Goal: Communication & Community: Answer question/provide support

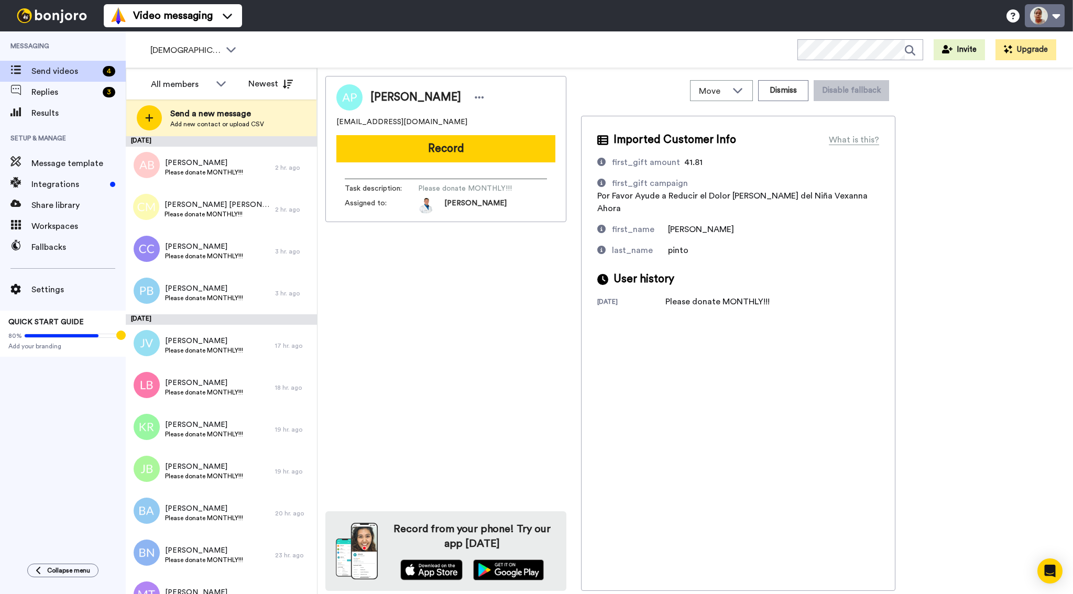
click at [1032, 17] on button at bounding box center [1045, 15] width 40 height 23
click at [930, 173] on div "Alberto Pinto alpintomolina@gmail.com Record Task description : Please donate M…" at bounding box center [695, 333] width 740 height 515
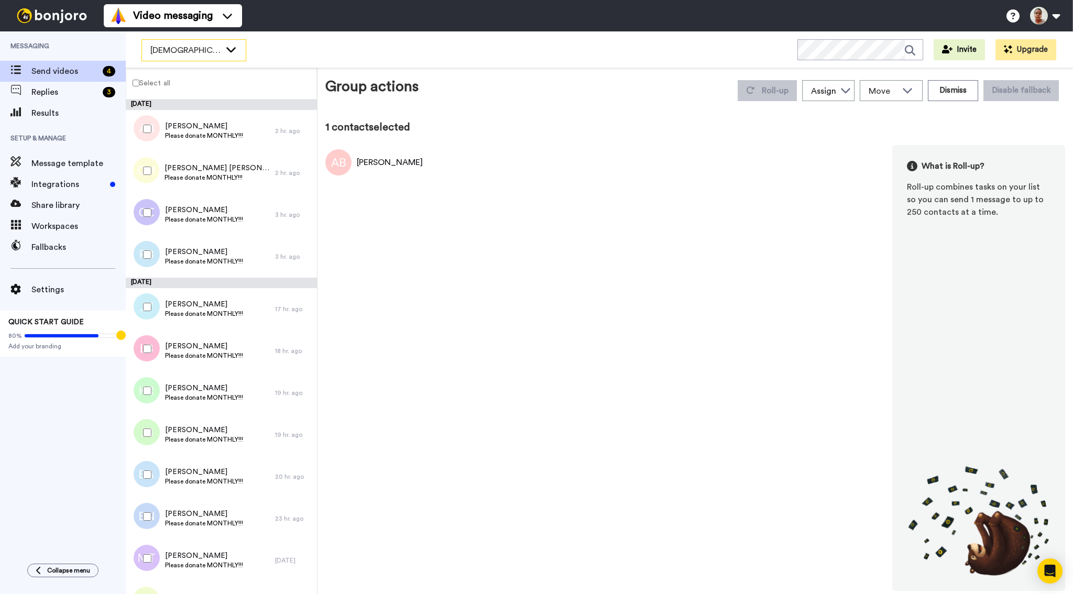
click at [212, 50] on span "[DEMOGRAPHIC_DATA] - PLEASE DONATE" at bounding box center [185, 50] width 70 height 13
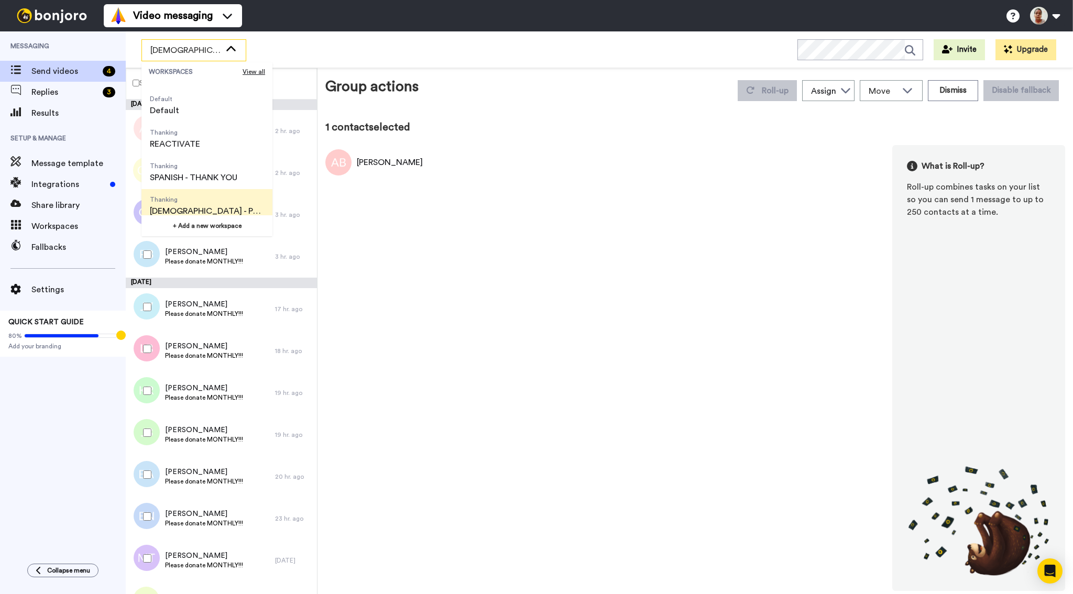
scroll to position [38, 0]
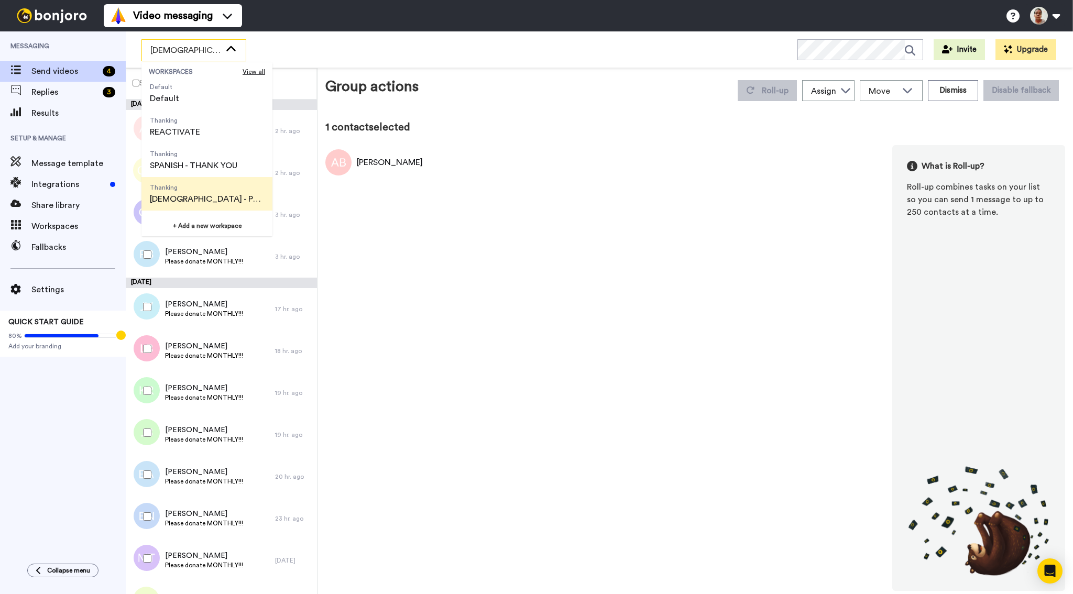
click at [221, 195] on span "[DEMOGRAPHIC_DATA] - PLEASE DONATE" at bounding box center [207, 199] width 114 height 13
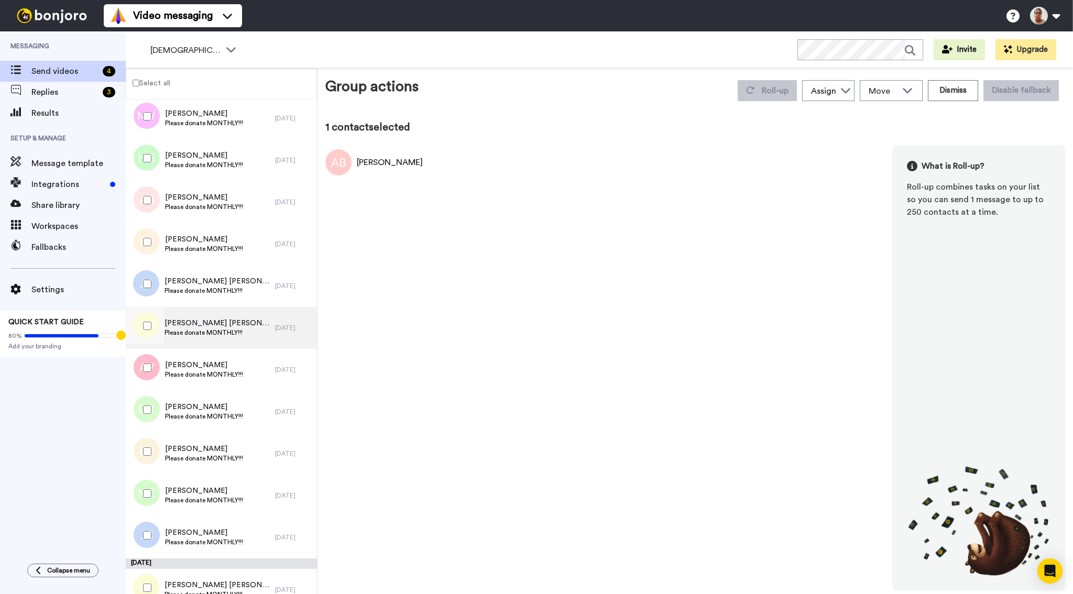
scroll to position [4607, 0]
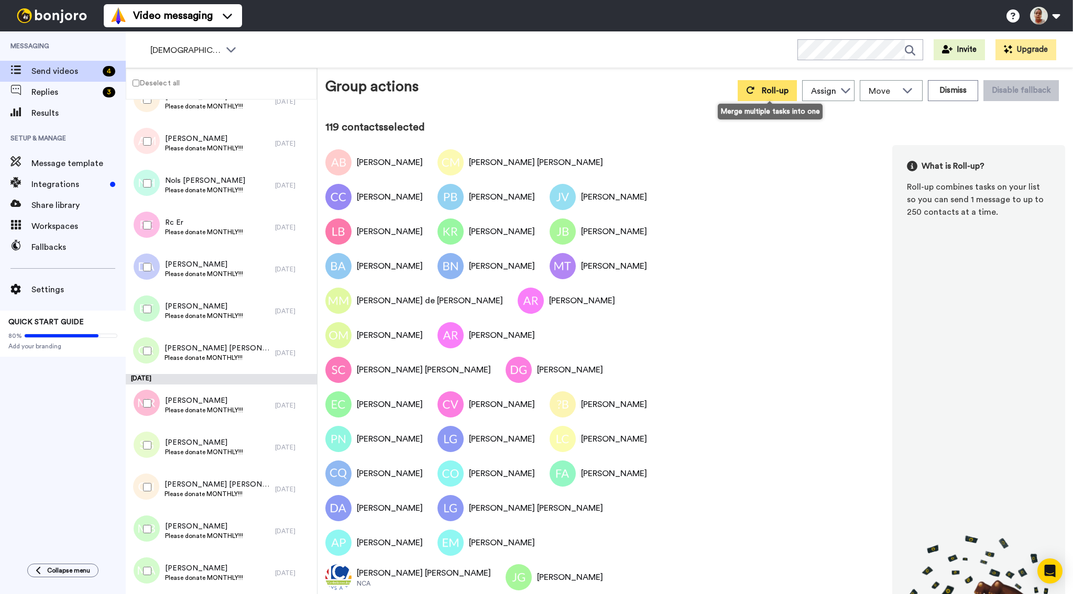
click at [766, 95] on span "Roll-up" at bounding box center [775, 90] width 27 height 8
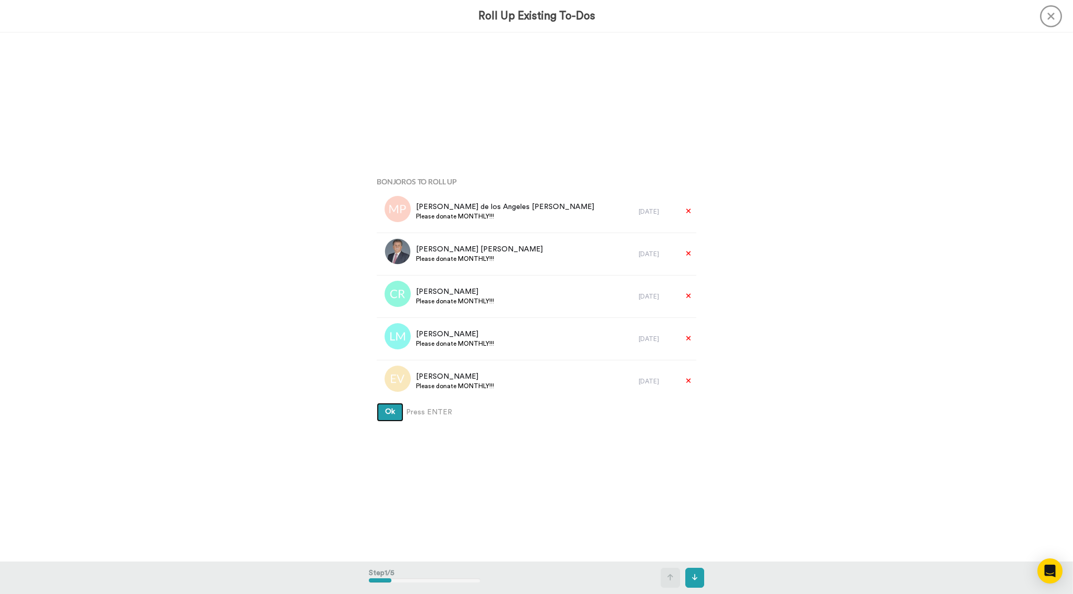
click at [391, 415] on span "Ok" at bounding box center [390, 411] width 10 height 7
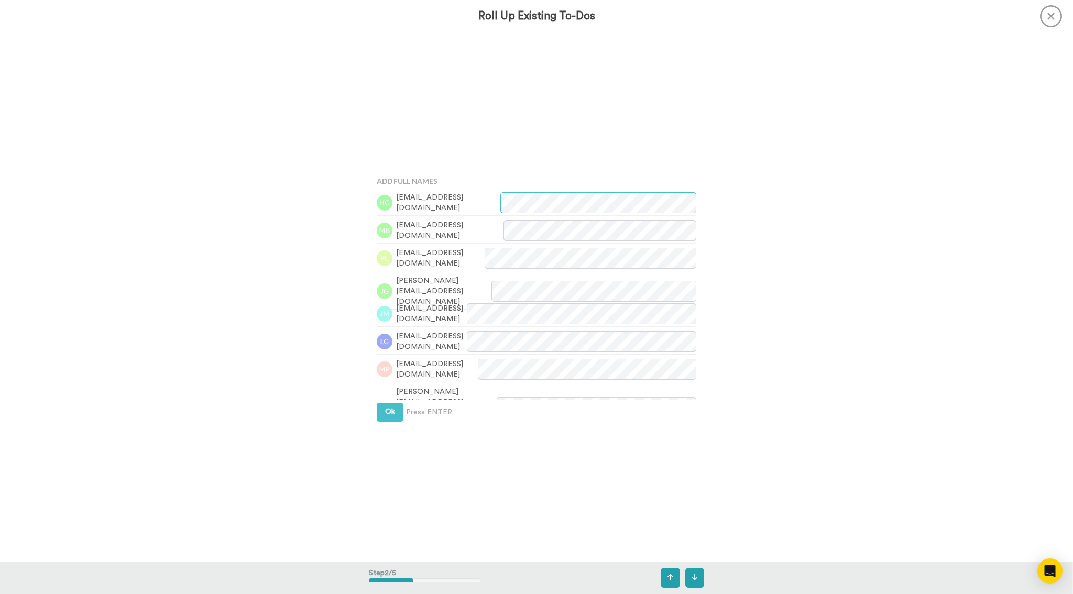
scroll to position [529, 0]
click at [391, 415] on span "Ok" at bounding box center [390, 411] width 10 height 7
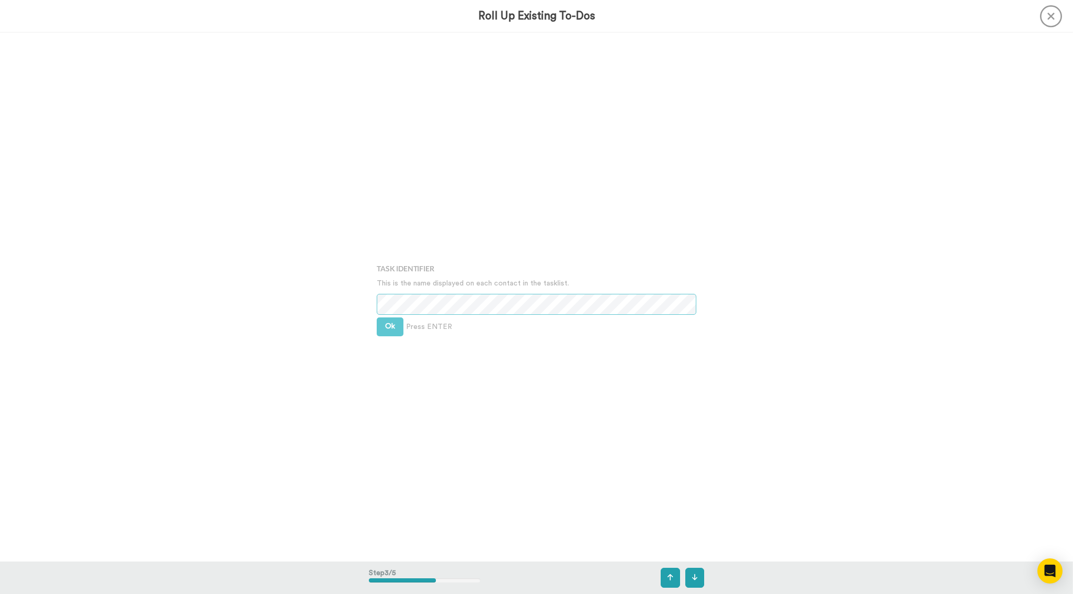
scroll to position [1058, 0]
click at [395, 329] on button "Ok" at bounding box center [390, 325] width 27 height 19
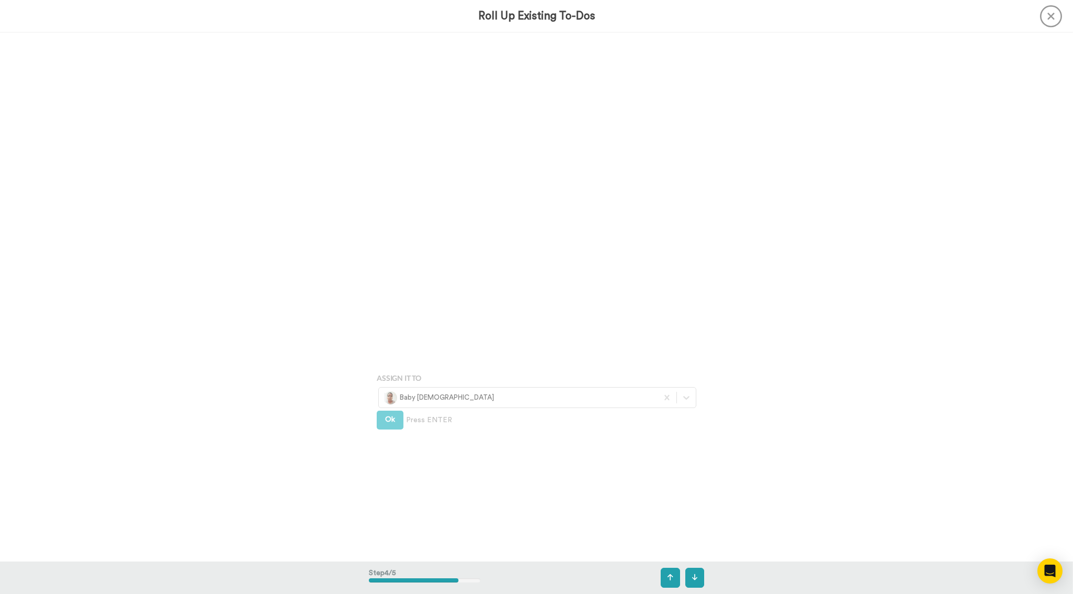
scroll to position [1586, 0]
click at [388, 320] on span "Ok" at bounding box center [390, 317] width 10 height 7
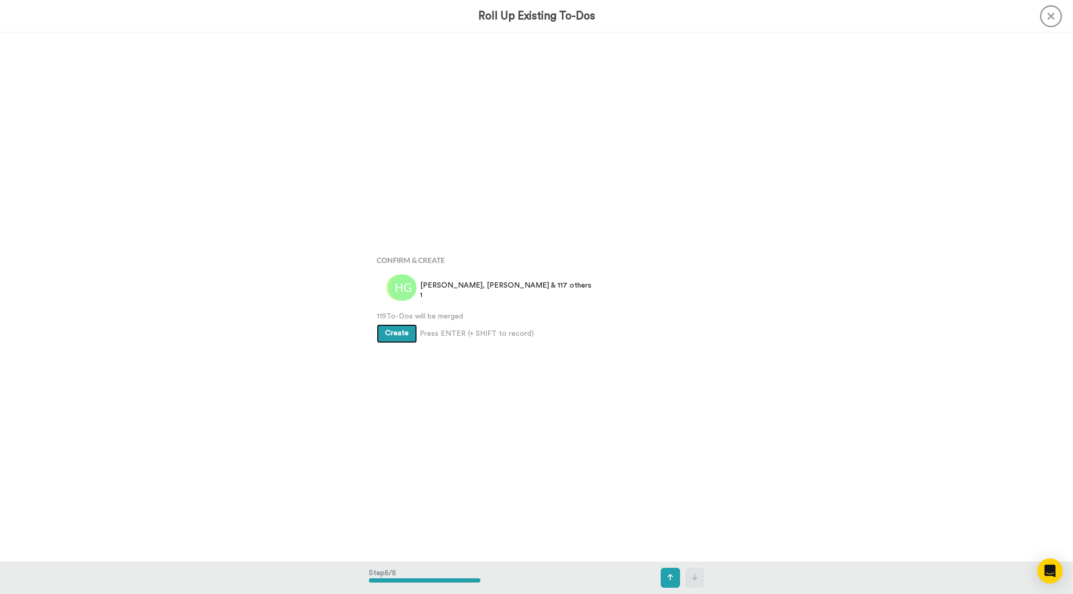
click at [394, 336] on span "Create" at bounding box center [397, 332] width 24 height 7
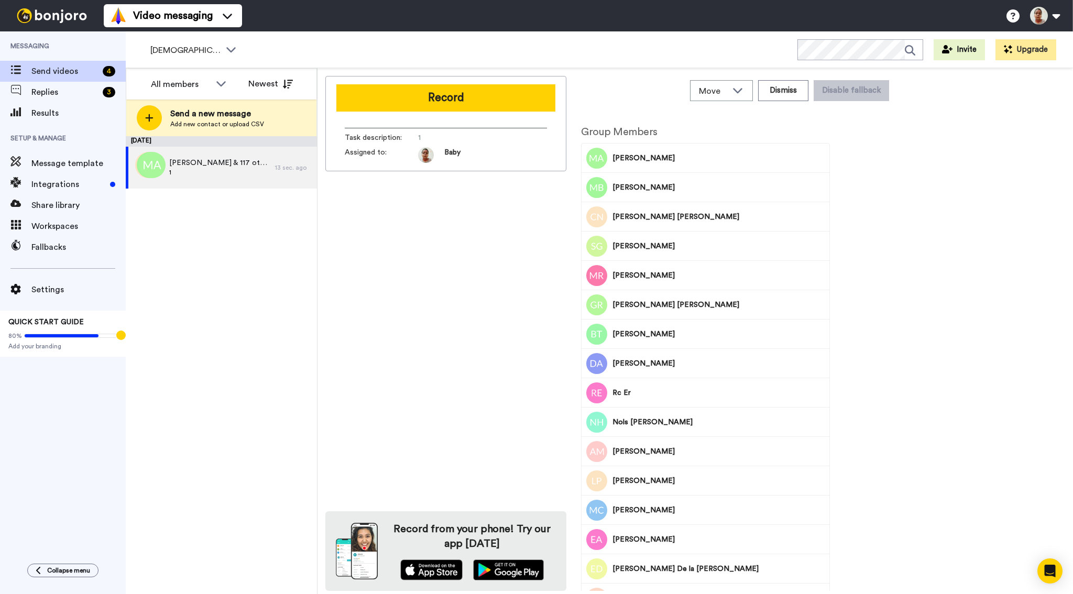
click at [410, 108] on button "Record" at bounding box center [445, 97] width 219 height 27
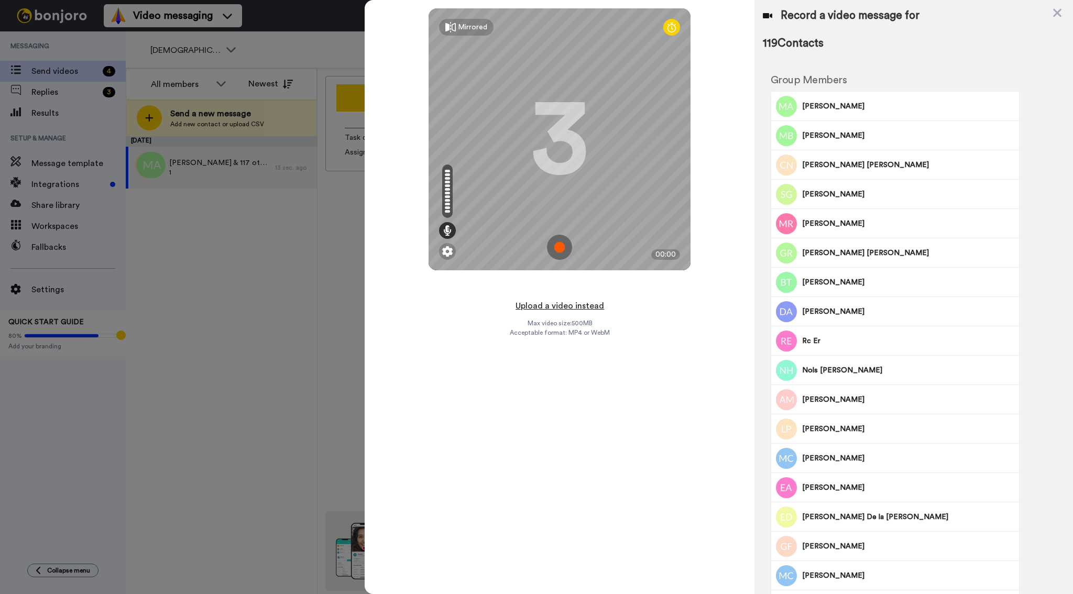
click at [556, 303] on button "Upload a video instead" at bounding box center [559, 306] width 95 height 14
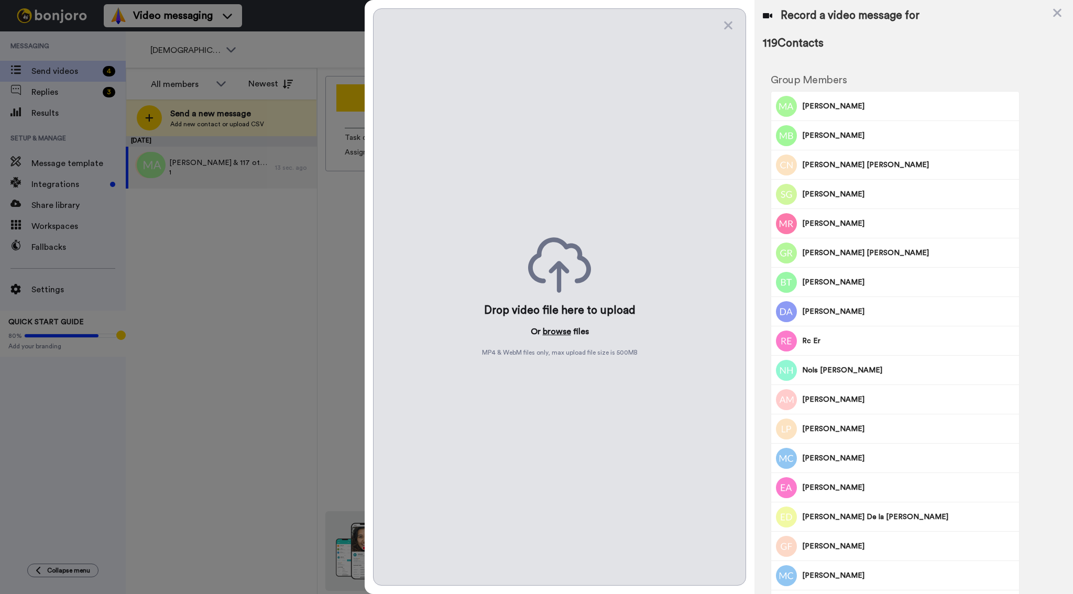
click at [557, 335] on button "browse" at bounding box center [557, 331] width 28 height 13
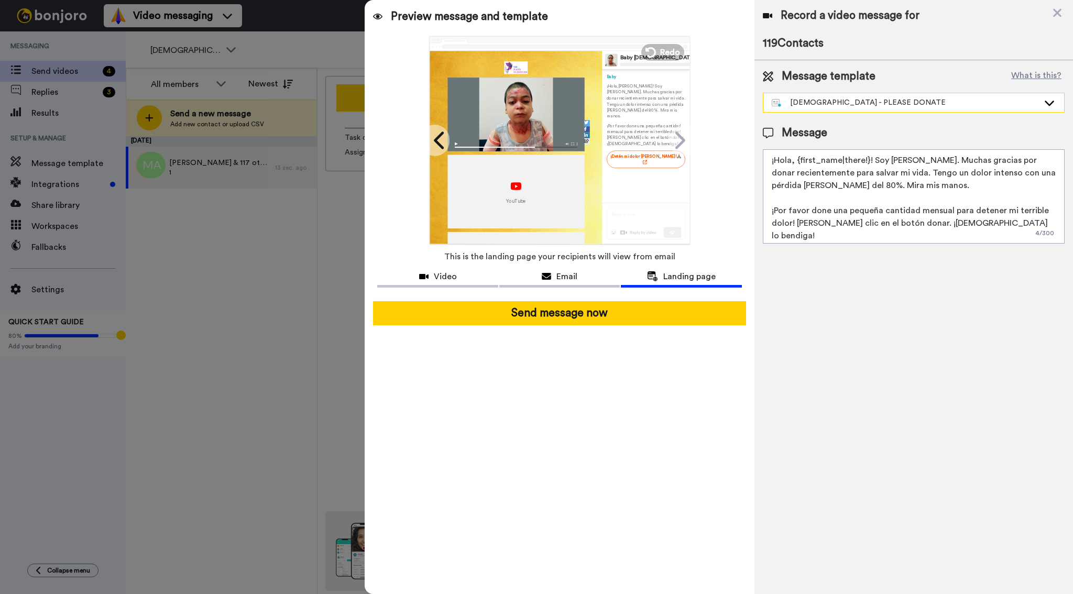
click at [810, 100] on div "[DEMOGRAPHIC_DATA] - PLEASE DONATE" at bounding box center [905, 102] width 267 height 10
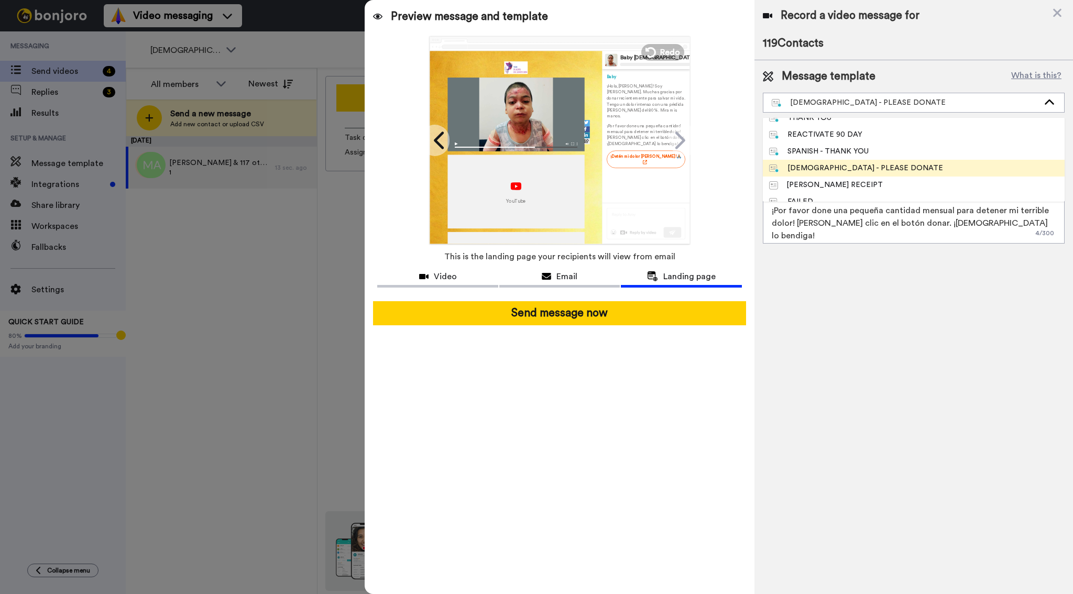
scroll to position [42, 0]
click at [834, 168] on div "[DEMOGRAPHIC_DATA] - PLEASE DONATE" at bounding box center [856, 167] width 174 height 10
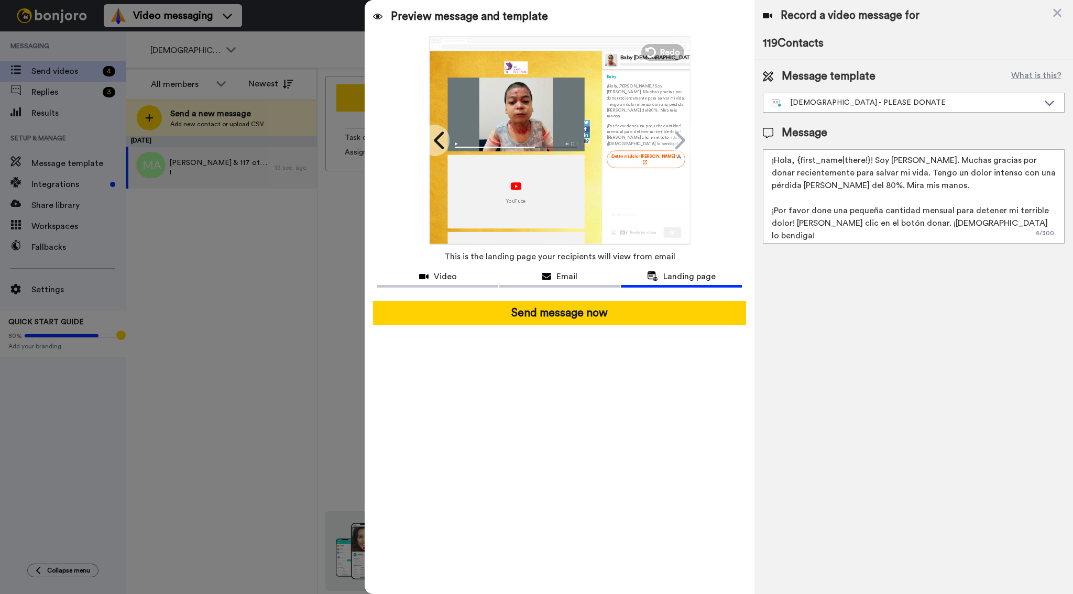
drag, startPoint x: 988, startPoint y: 222, endPoint x: 766, endPoint y: 163, distance: 229.1
click at [766, 163] on textarea "¡Hola, {first_name|there!}! Soy Jesús. Muchas gracias por donar recientemente p…" at bounding box center [914, 196] width 302 height 94
click at [819, 108] on div "[DEMOGRAPHIC_DATA] - PLEASE DONATE" at bounding box center [913, 102] width 301 height 19
click at [592, 371] on div "Preview message and template Play/Pause 0:00 / 0:32 ¿Detendrás mi dolor severo?…" at bounding box center [559, 297] width 389 height 594
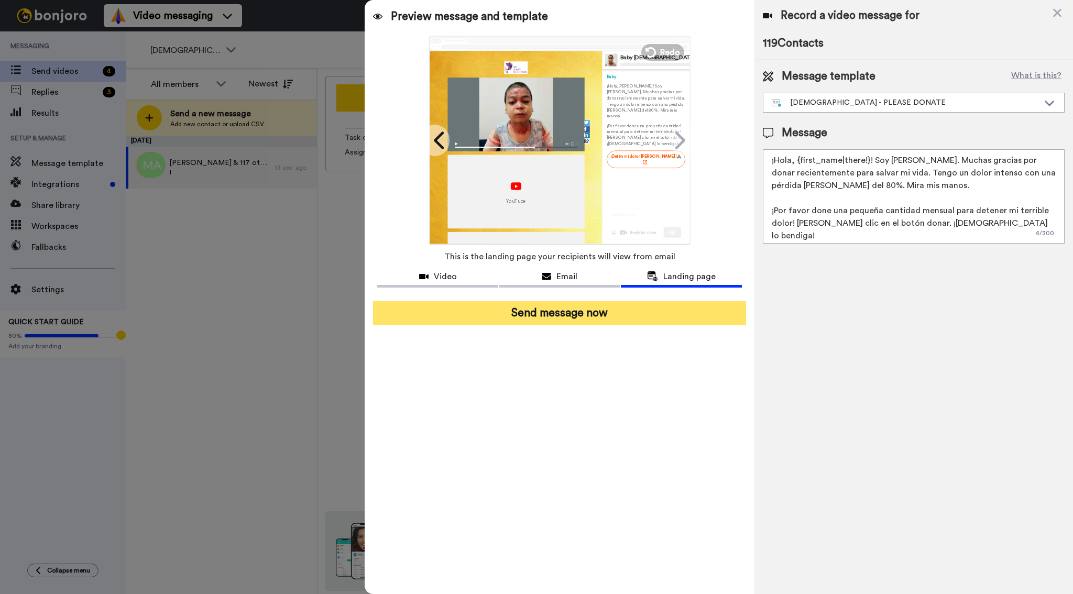
click at [581, 320] on button "Send message now" at bounding box center [559, 313] width 372 height 24
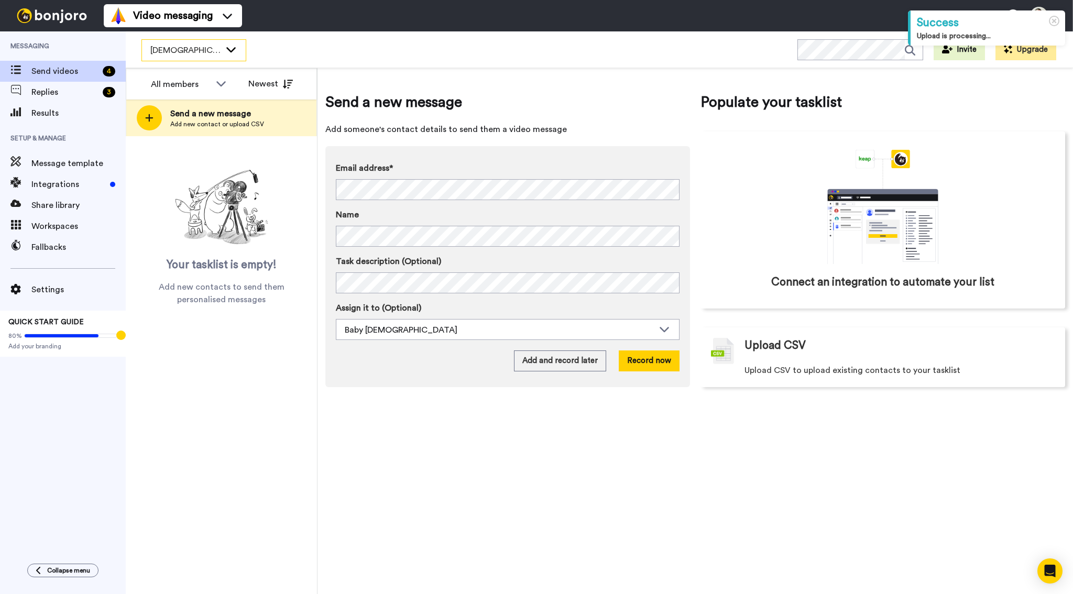
click at [207, 54] on span "[DEMOGRAPHIC_DATA] - PLEASE DONATE" at bounding box center [185, 50] width 70 height 13
click at [296, 445] on div "All members All members Dr. Aaron Tabor, MD Jenny At No Baby Blisters Carol At …" at bounding box center [222, 331] width 192 height 526
click at [214, 53] on span "[DEMOGRAPHIC_DATA] - PLEASE DONATE" at bounding box center [185, 50] width 70 height 13
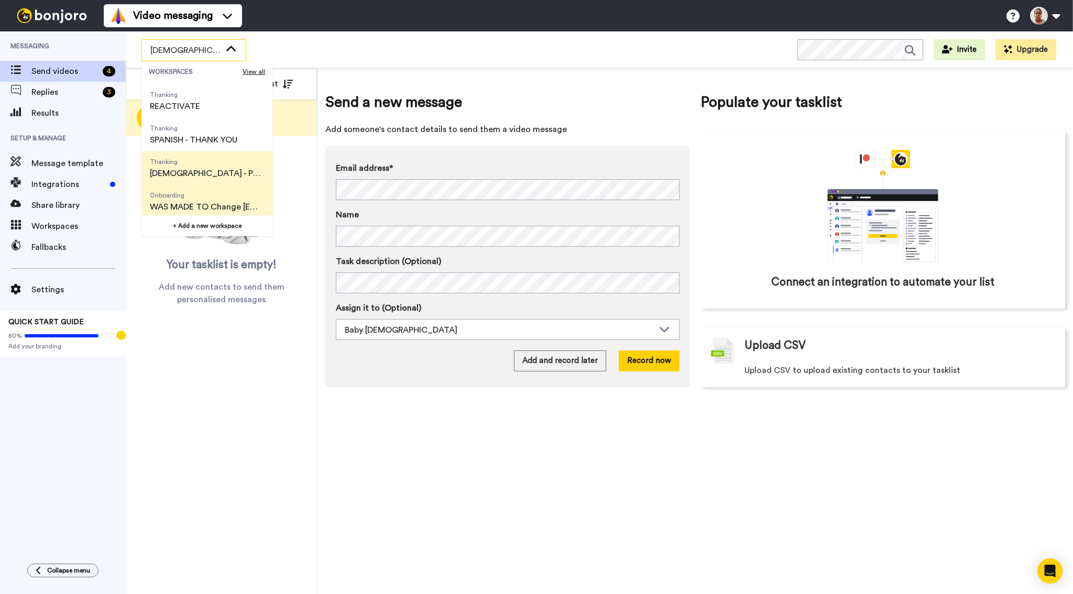
scroll to position [67, 0]
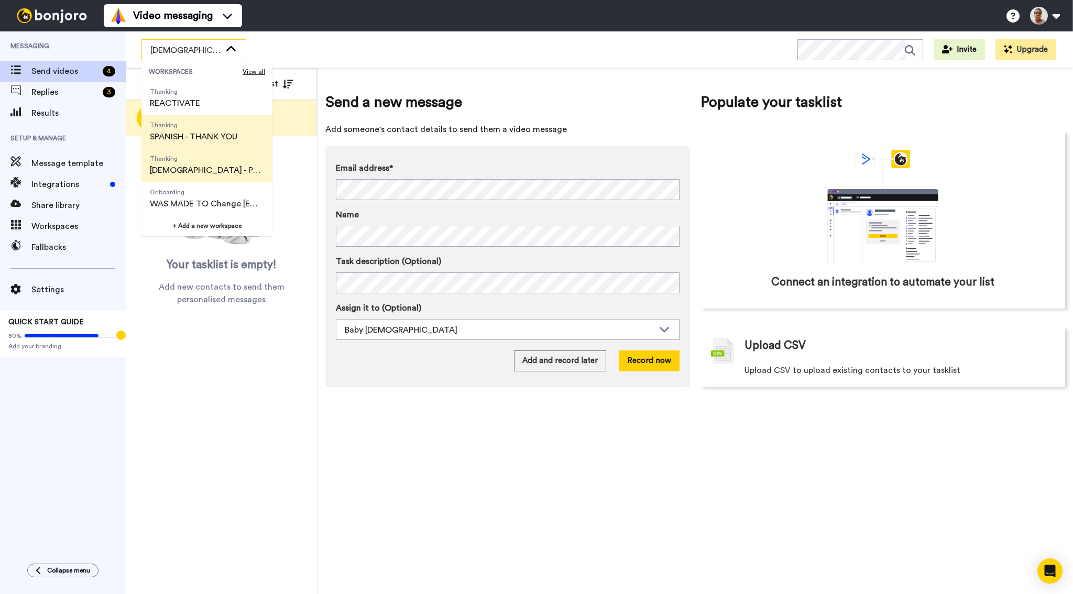
click at [209, 133] on span "SPANISH - THANK YOU" at bounding box center [193, 136] width 87 height 13
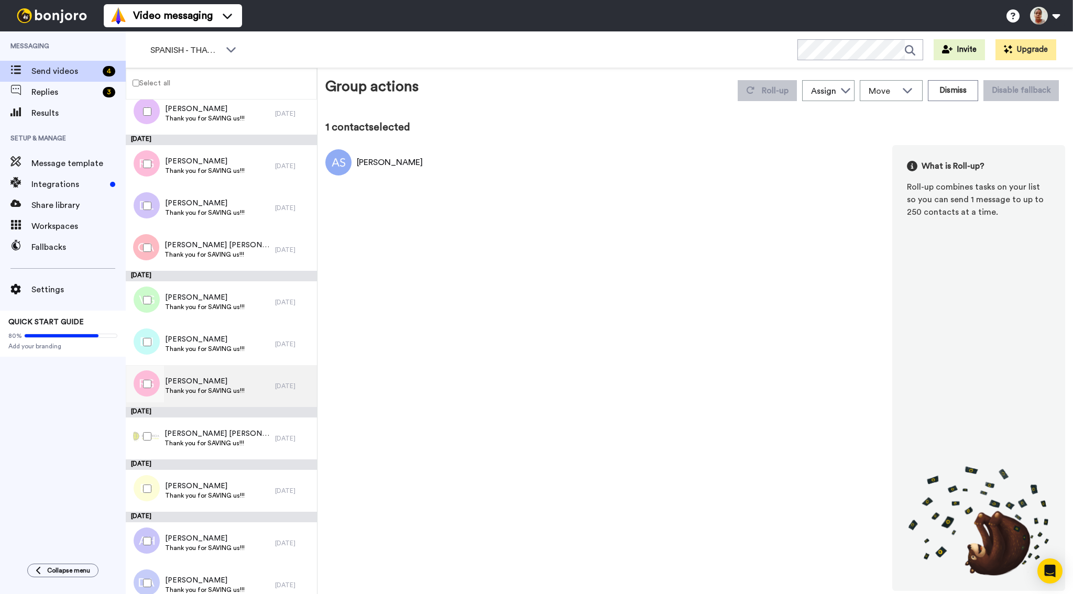
scroll to position [386, 0]
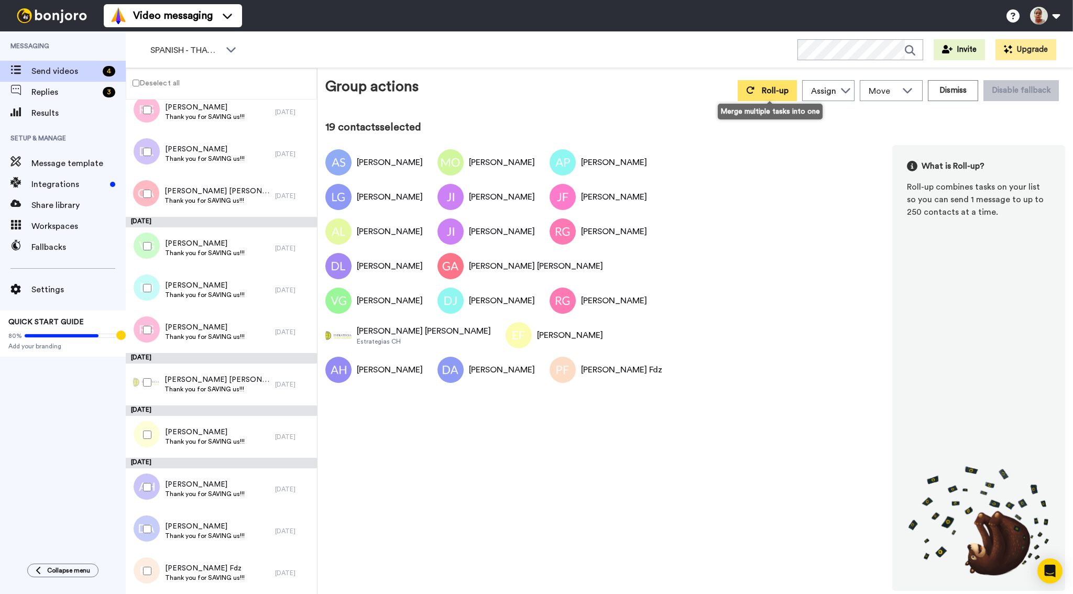
click at [753, 97] on button "Roll-up" at bounding box center [767, 90] width 59 height 21
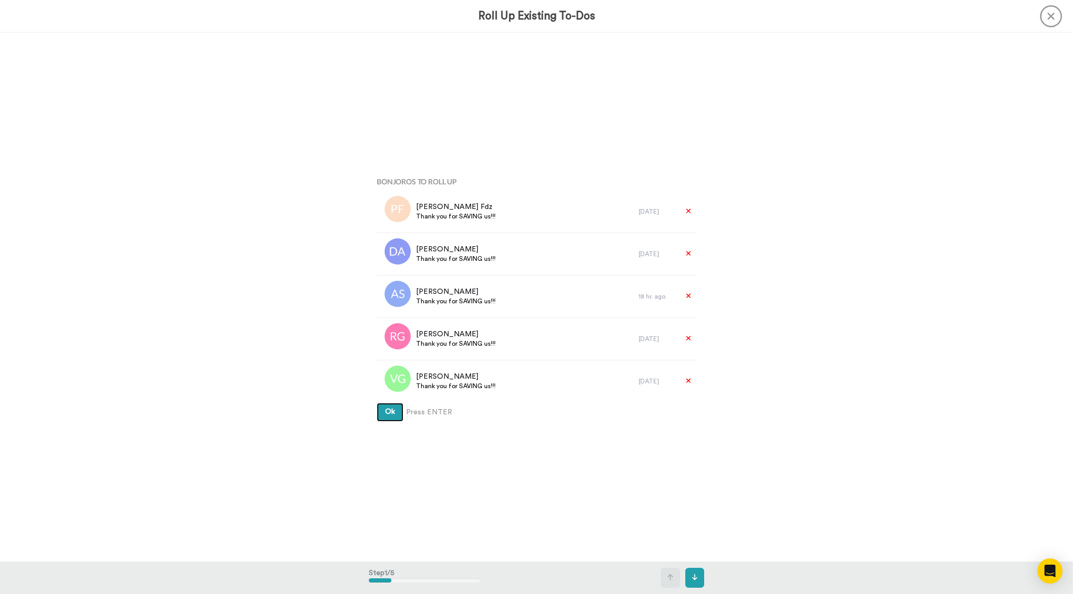
click at [389, 414] on span "Ok" at bounding box center [390, 411] width 10 height 7
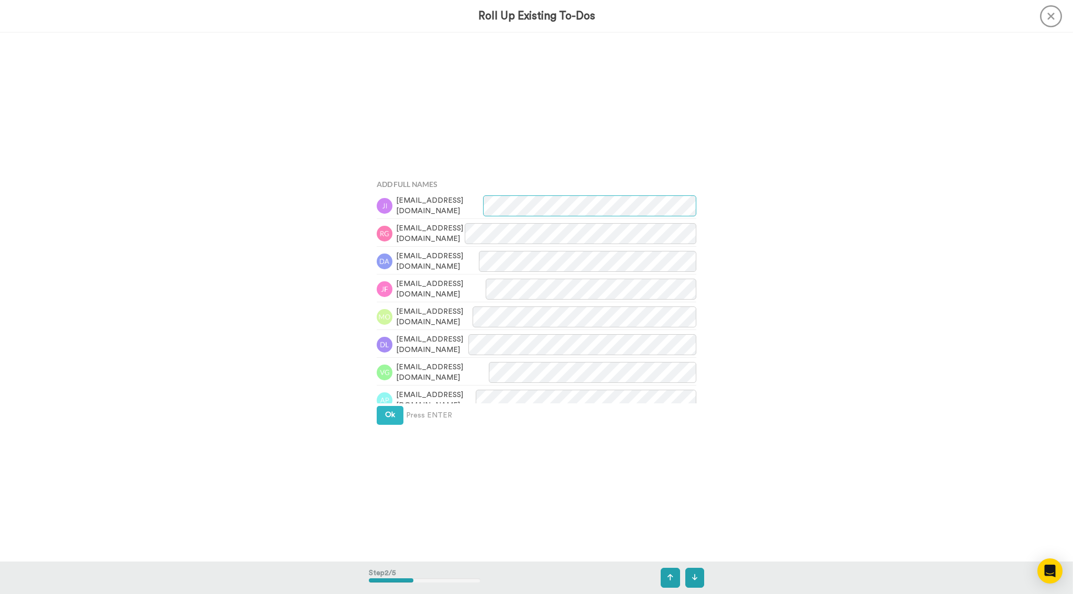
scroll to position [529, 0]
click at [389, 414] on span "Ok" at bounding box center [390, 411] width 10 height 7
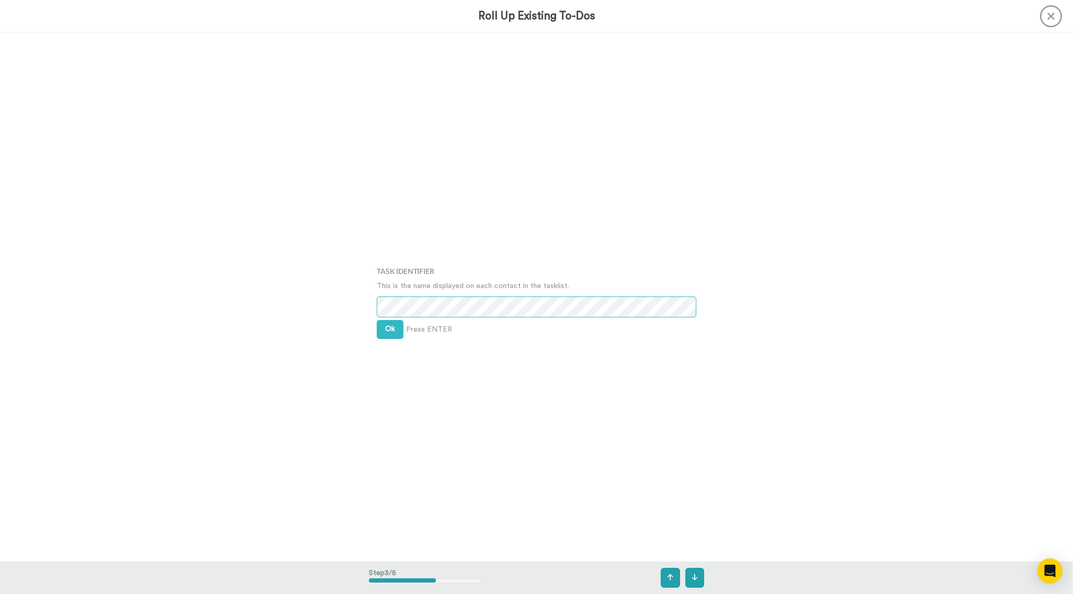
scroll to position [1058, 0]
click at [390, 326] on span "Ok" at bounding box center [390, 325] width 10 height 7
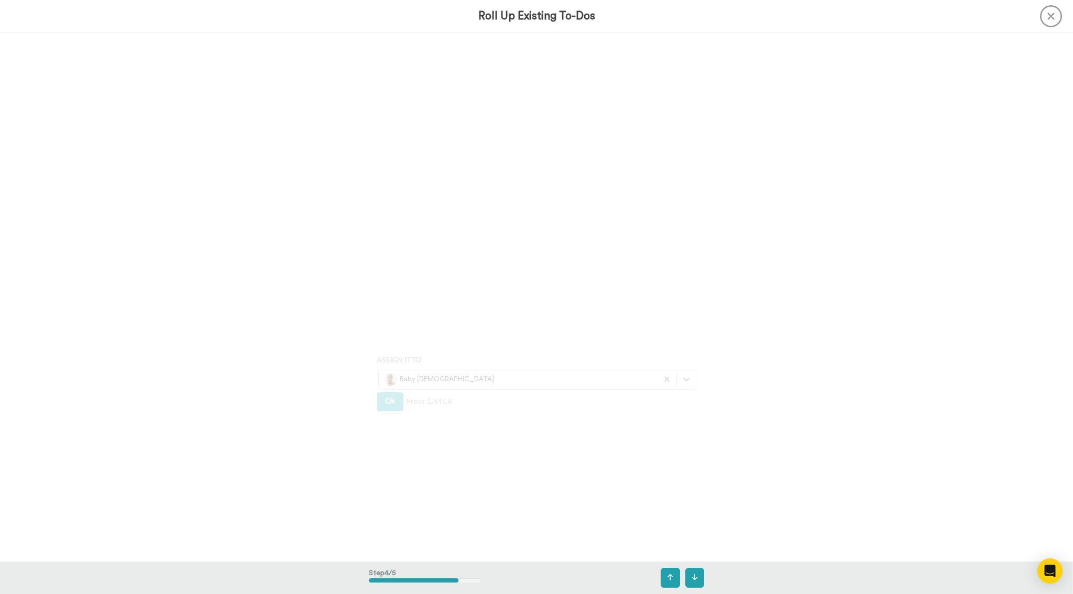
scroll to position [1586, 0]
click at [390, 322] on button "Ok" at bounding box center [390, 318] width 27 height 19
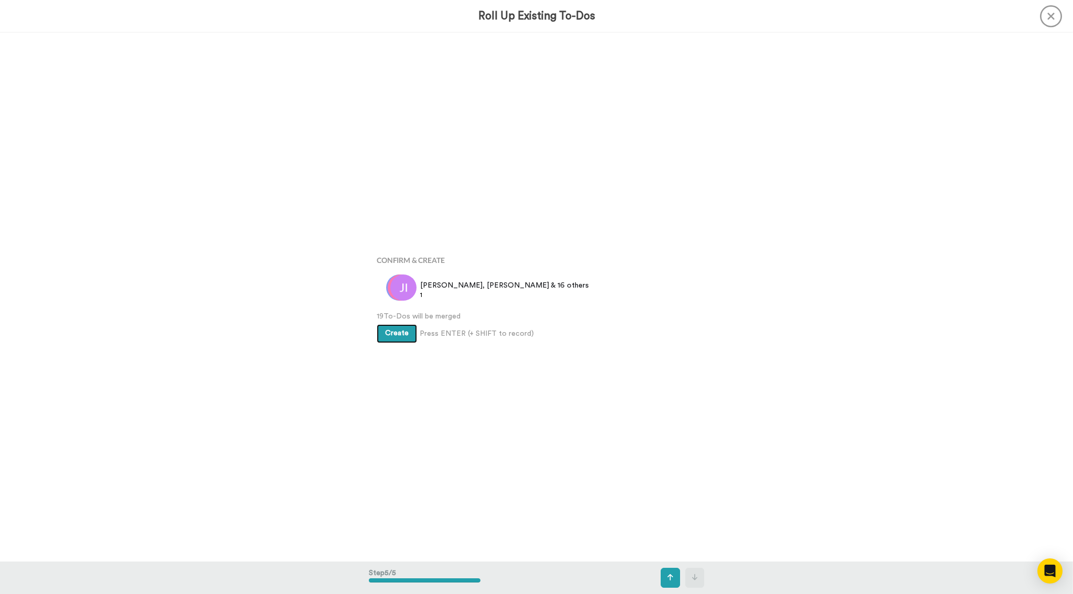
click at [397, 333] on span "Create" at bounding box center [397, 332] width 24 height 7
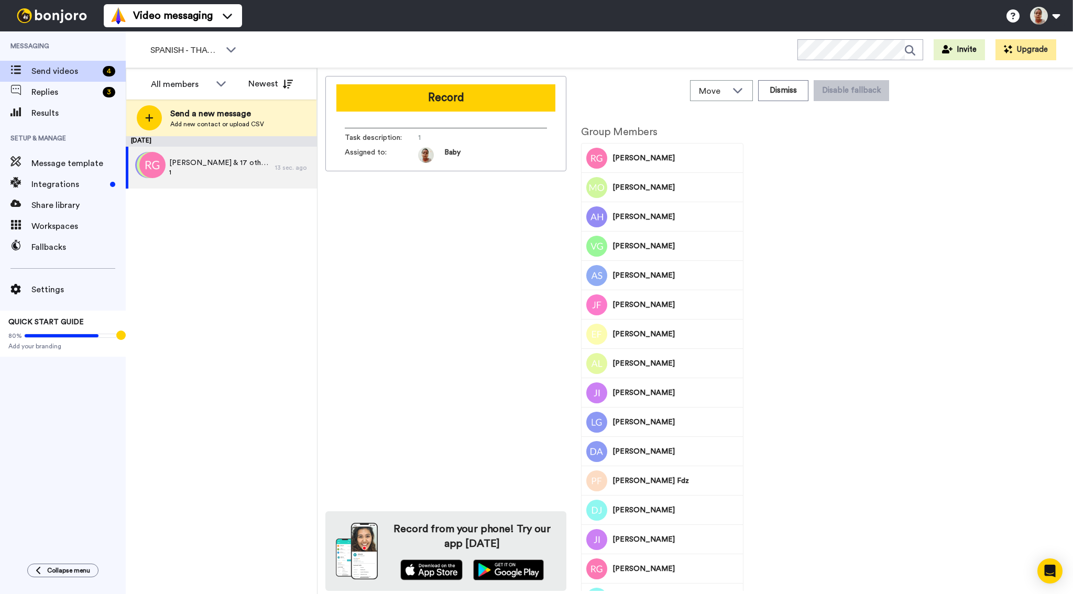
click at [465, 104] on button "Record" at bounding box center [445, 97] width 219 height 27
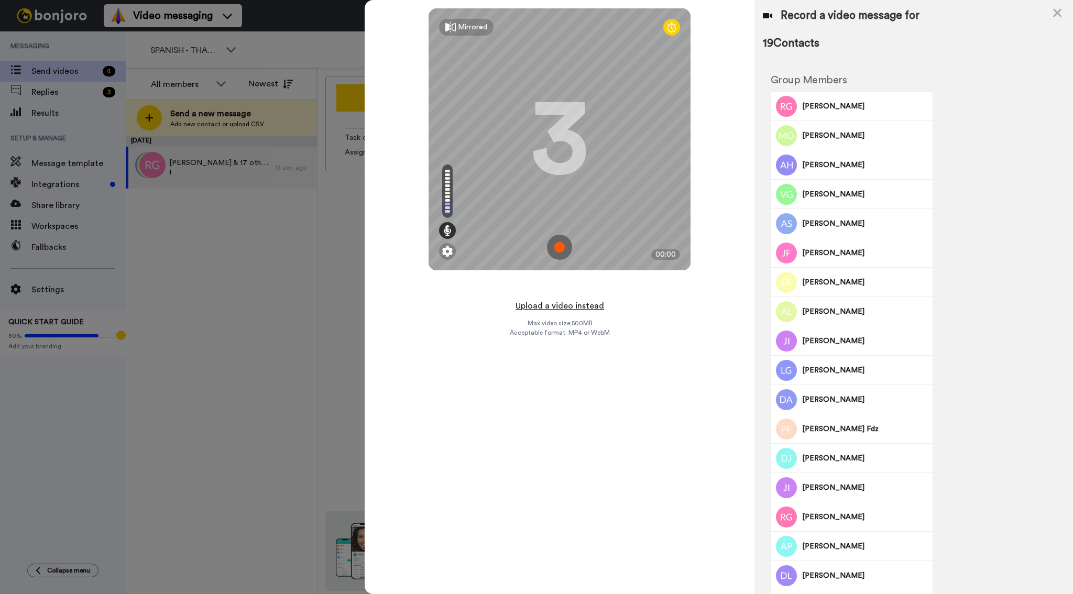
click at [565, 307] on button "Upload a video instead" at bounding box center [559, 306] width 95 height 14
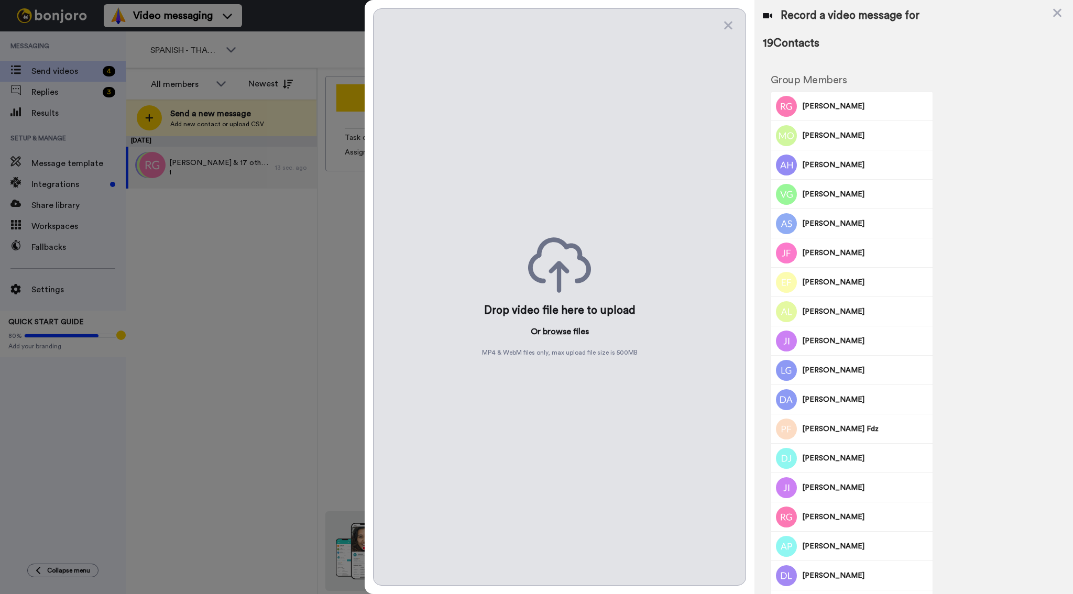
click at [560, 332] on button "browse" at bounding box center [557, 331] width 28 height 13
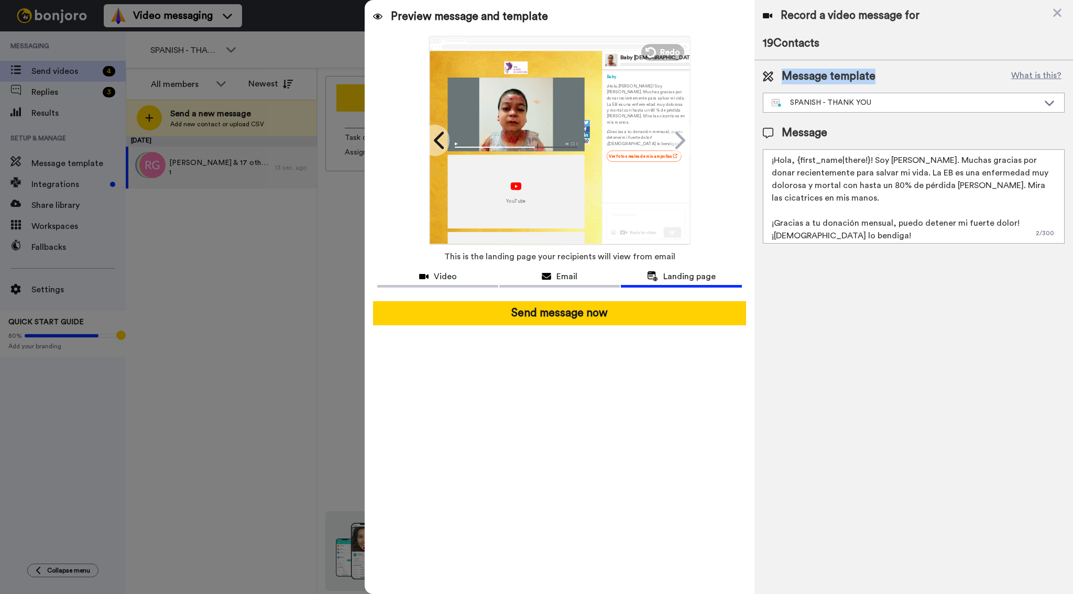
drag, startPoint x: 783, startPoint y: 76, endPoint x: 891, endPoint y: 82, distance: 108.0
click at [891, 82] on div "Message template What is this?" at bounding box center [914, 77] width 302 height 16
click at [862, 102] on div "SPANISH - THANK YOU" at bounding box center [905, 102] width 267 height 10
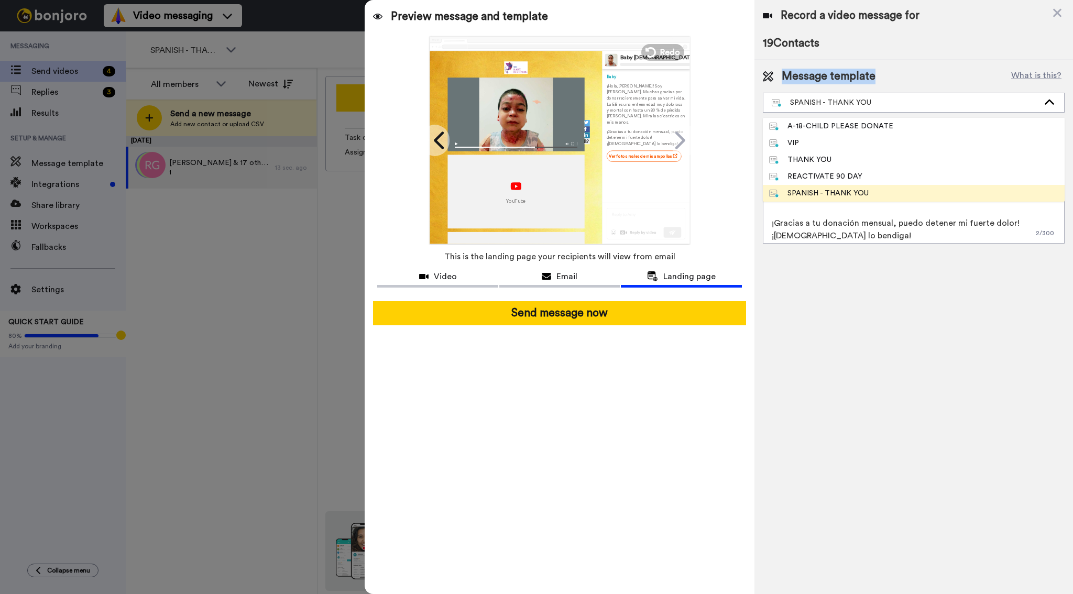
click at [835, 193] on div "SPANISH - THANK YOU" at bounding box center [819, 193] width 100 height 10
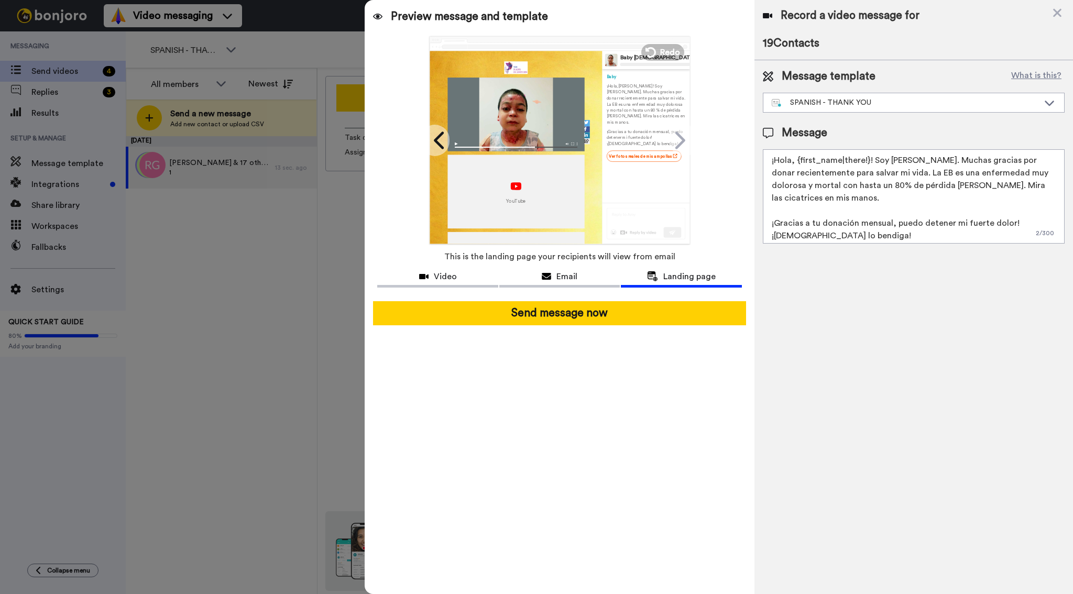
click at [828, 203] on textarea "¡Hola, {first_name|there!}! Soy [PERSON_NAME]. Muchas gracias por donar recient…" at bounding box center [914, 196] width 302 height 94
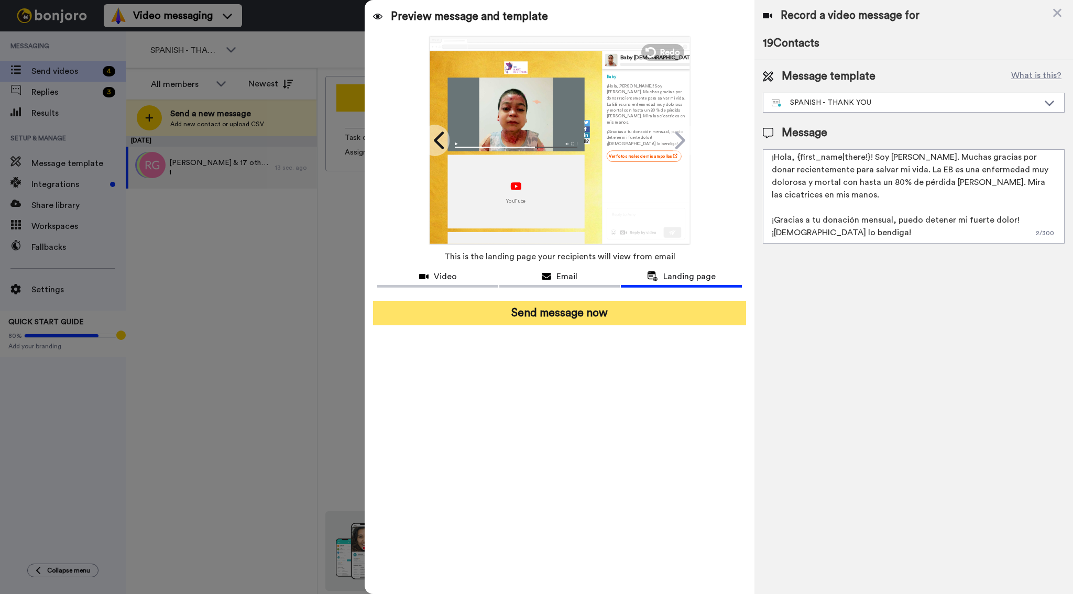
click at [582, 315] on button "Send message now" at bounding box center [559, 313] width 372 height 24
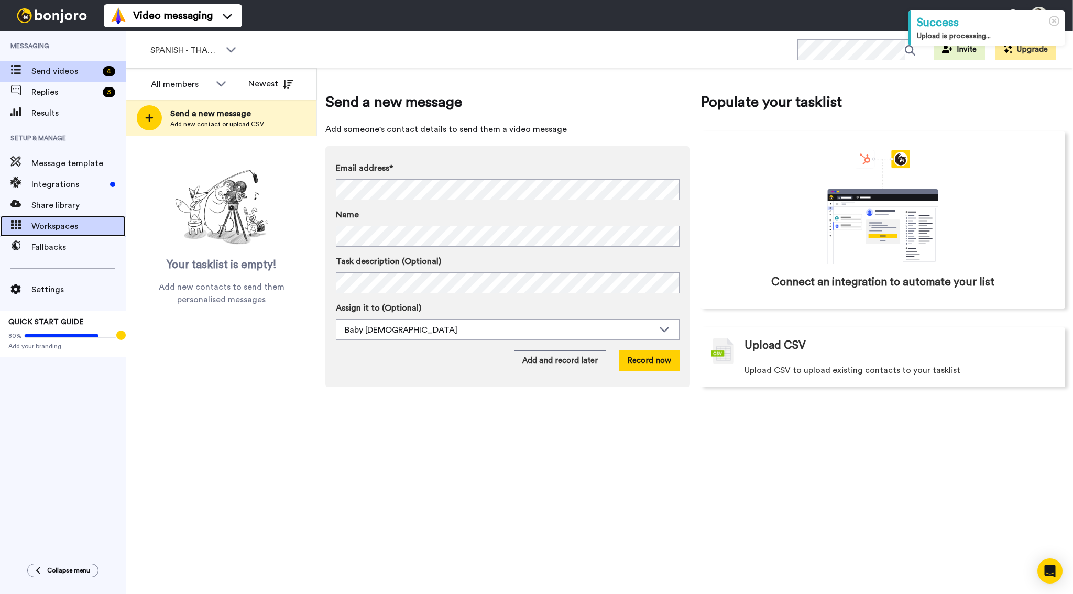
click at [68, 228] on span "Workspaces" at bounding box center [78, 226] width 94 height 13
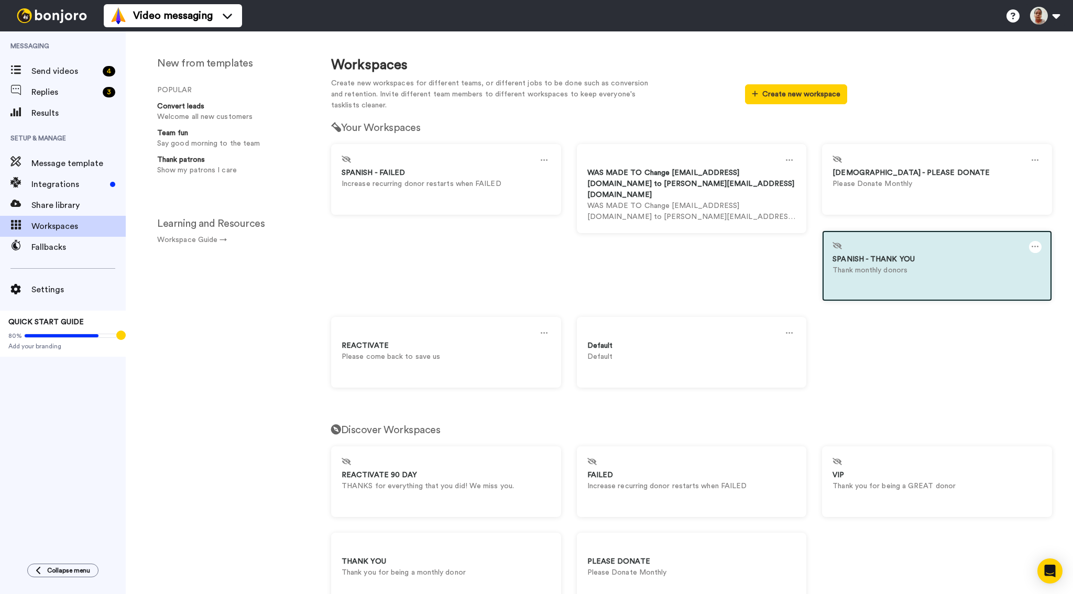
click at [871, 268] on p "Thank monthly donors" at bounding box center [936, 270] width 209 height 11
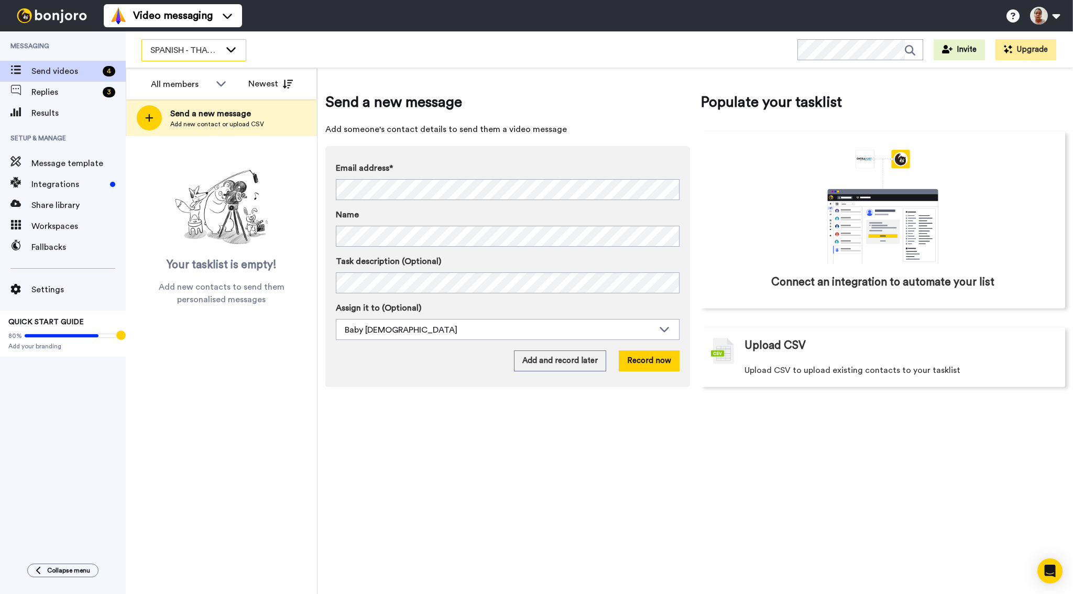
click at [199, 50] on span "SPANISH - THANK YOU" at bounding box center [185, 50] width 70 height 13
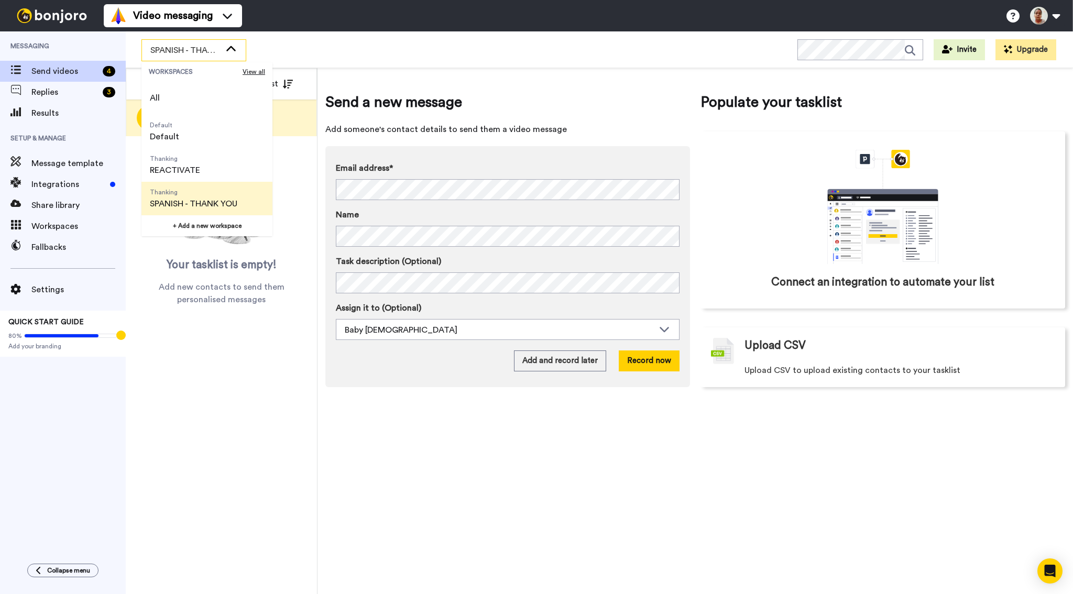
scroll to position [36, 0]
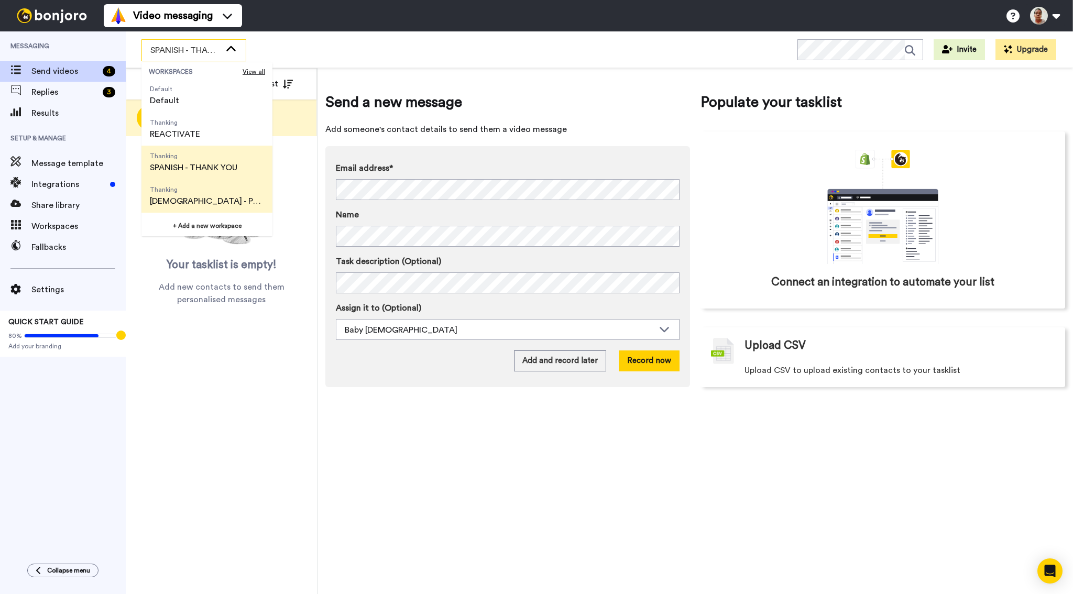
click at [208, 196] on span "[DEMOGRAPHIC_DATA] - PLEASE DONATE" at bounding box center [207, 201] width 114 height 13
